Goal: Information Seeking & Learning: Learn about a topic

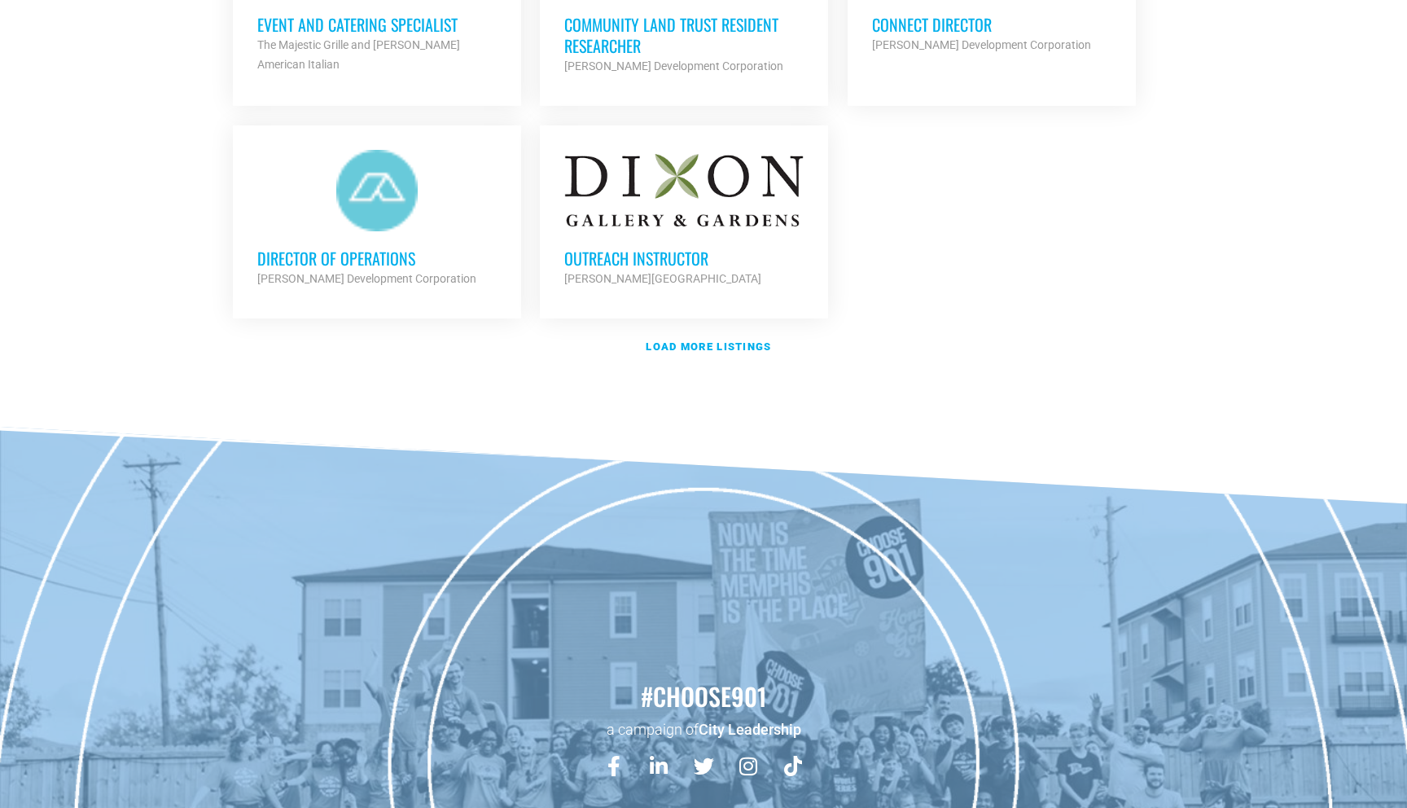
scroll to position [2038, 0]
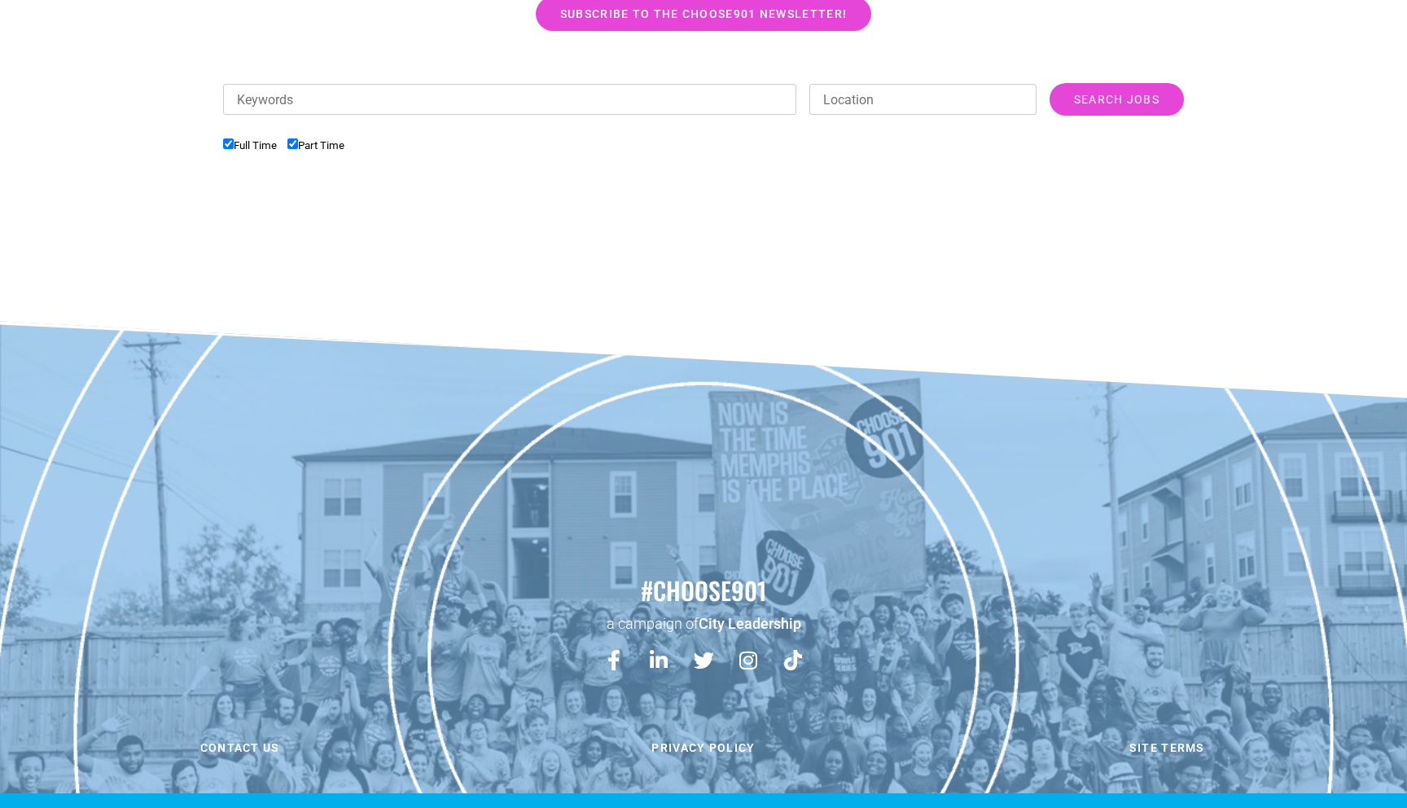
scroll to position [545, 0]
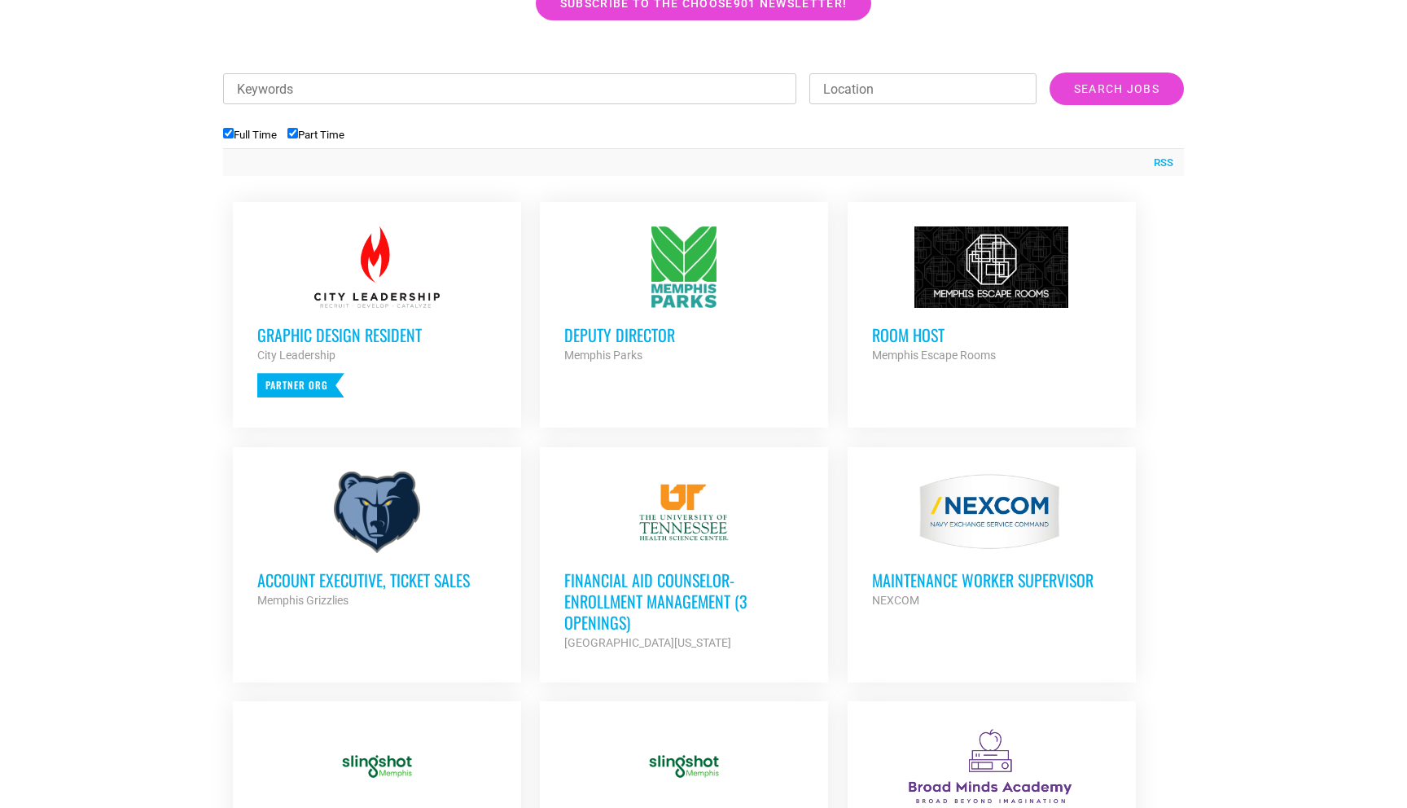
click at [296, 141] on li "Part Time" at bounding box center [322, 134] width 68 height 27
click at [298, 135] on input "Part Time" at bounding box center [293, 133] width 11 height 11
checkbox input "false"
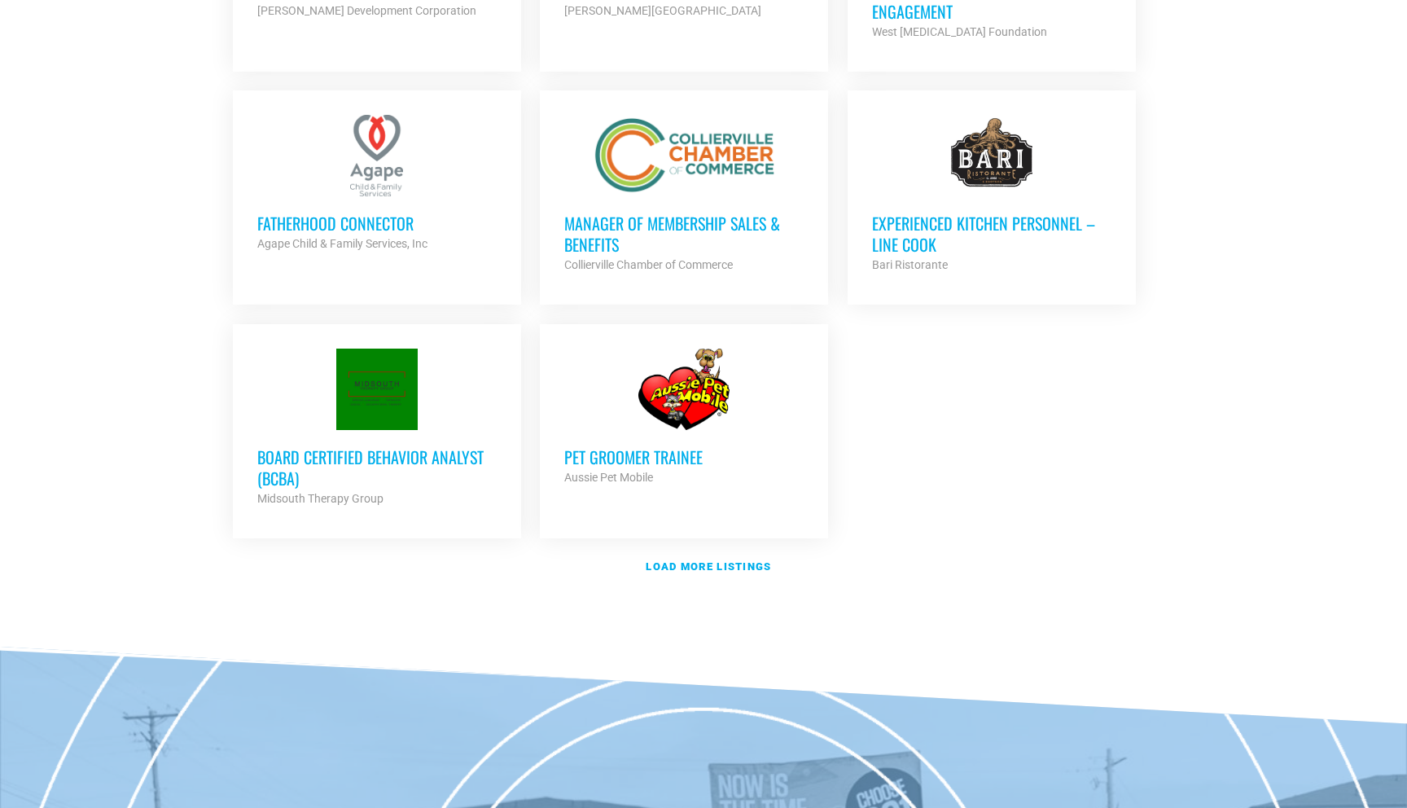
scroll to position [1799, 0]
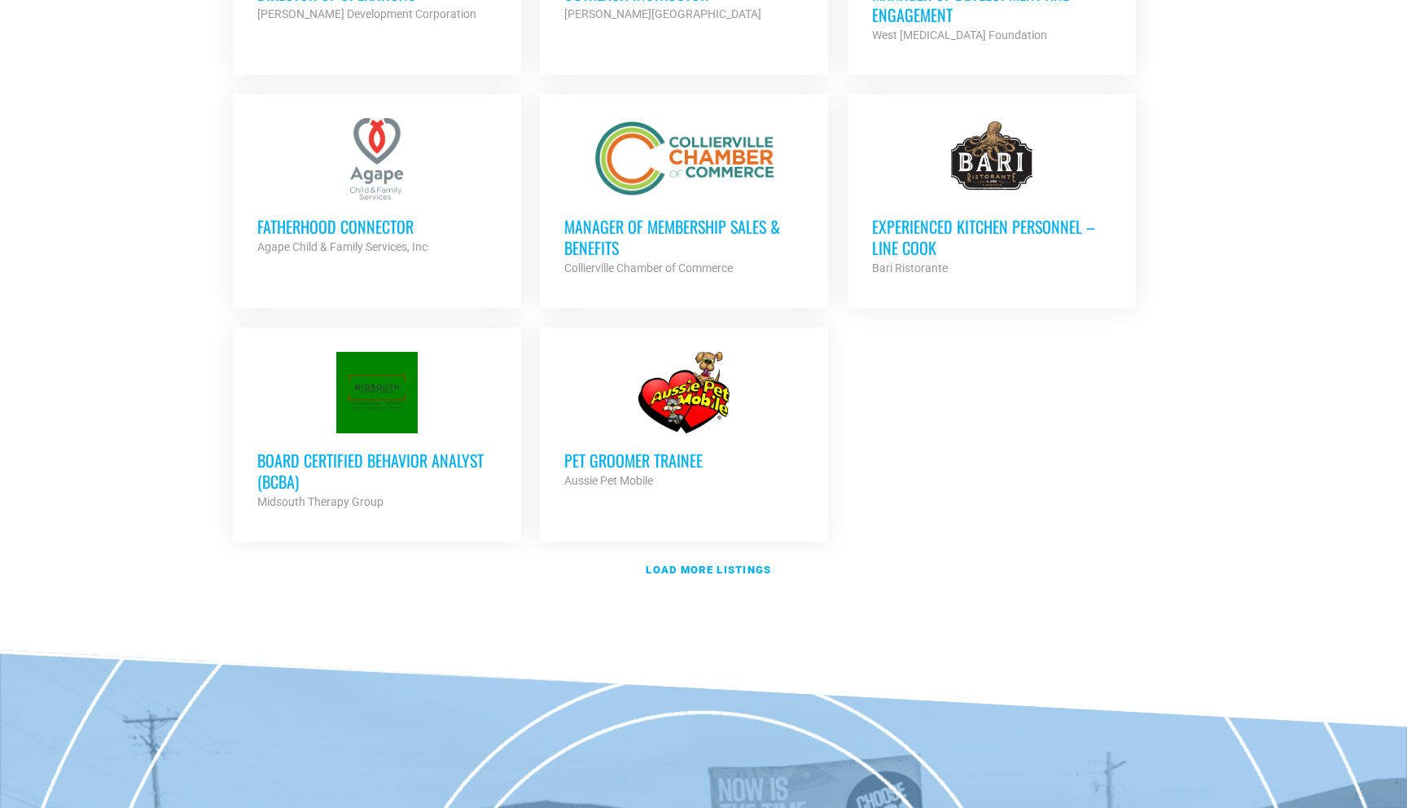
click at [397, 219] on h3 "Fatherhood Connector" at bounding box center [376, 226] width 239 height 21
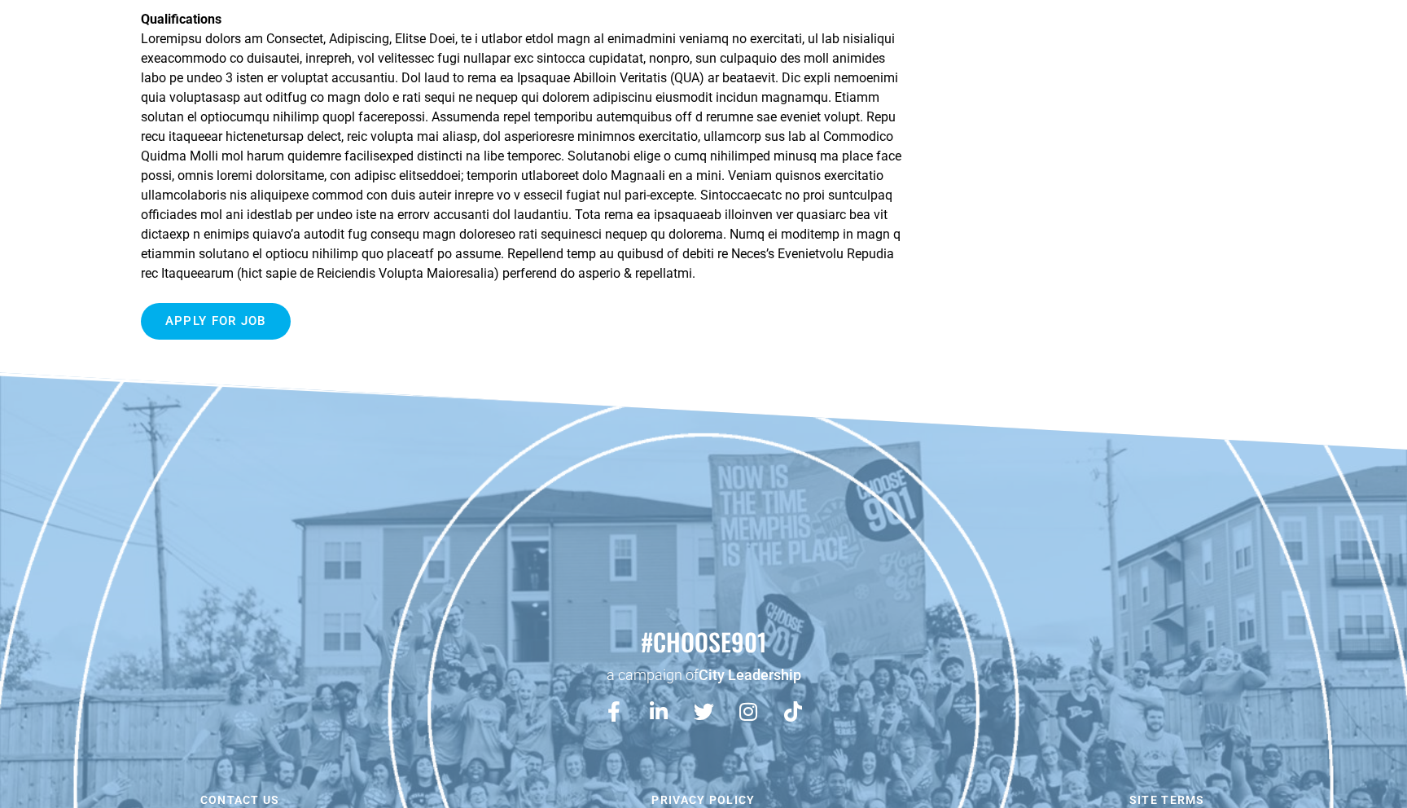
scroll to position [1868, 0]
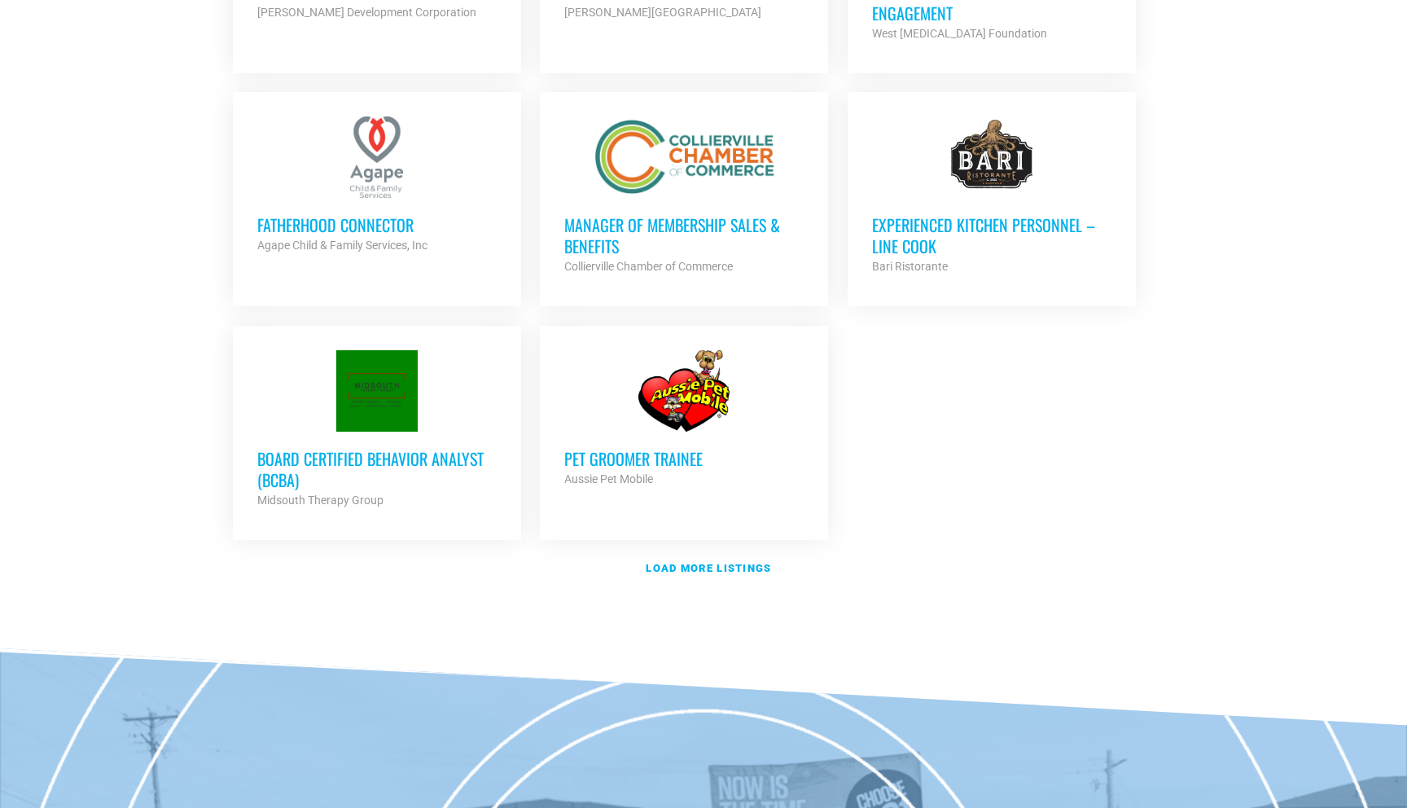
click at [726, 562] on strong "Load more listings" at bounding box center [708, 568] width 125 height 12
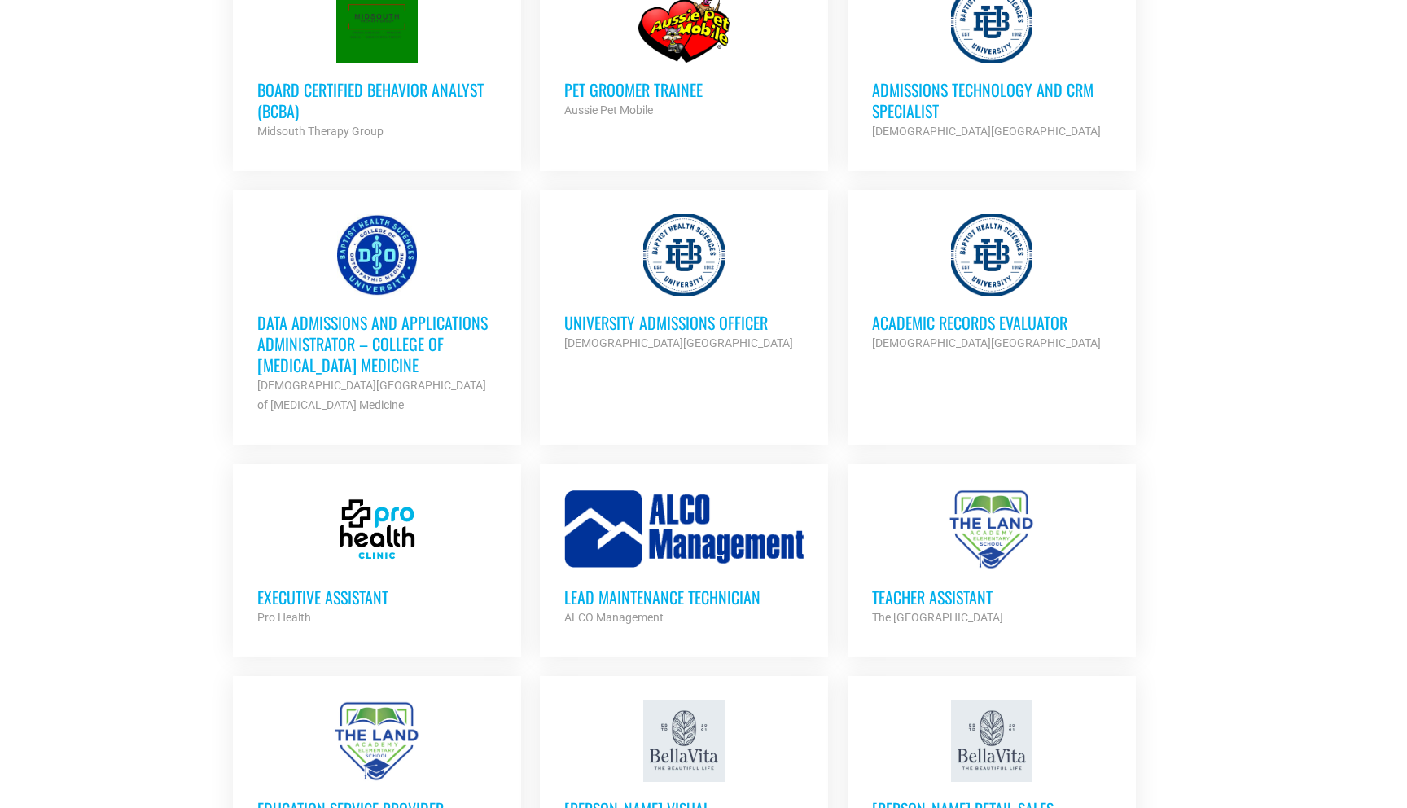
scroll to position [2178, 0]
